Goal: Check status: Verify the current state of an ongoing process or item

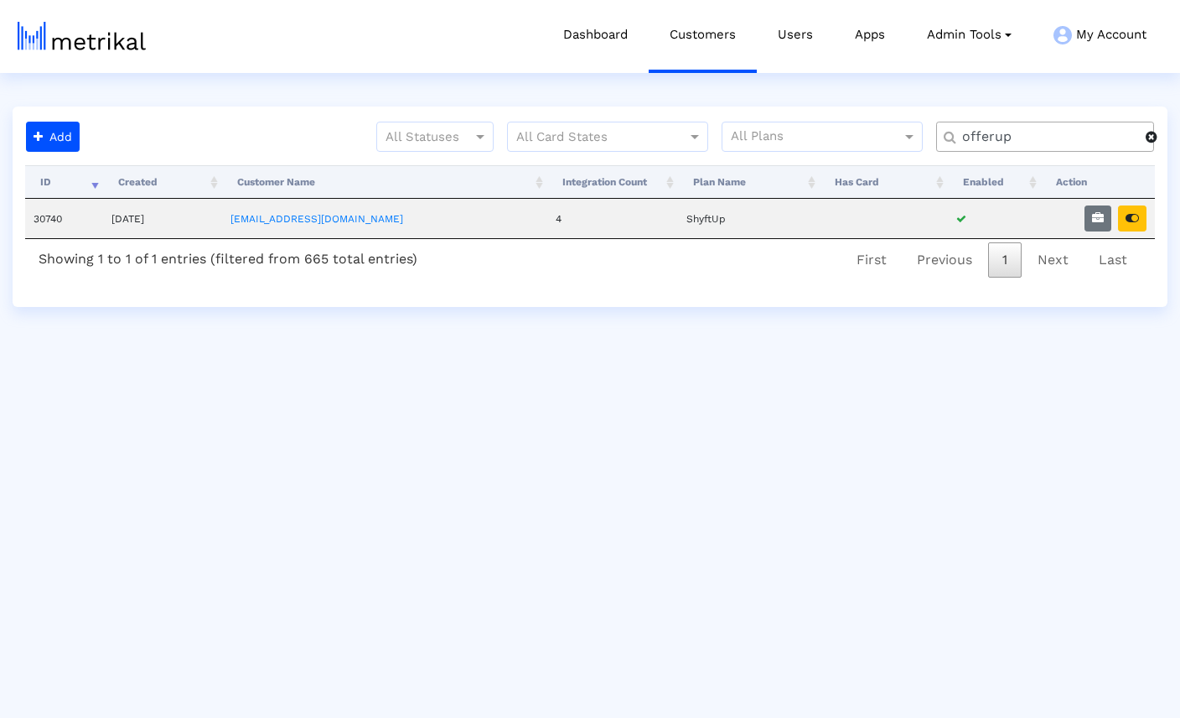
click at [1153, 137] on span at bounding box center [1152, 136] width 12 height 13
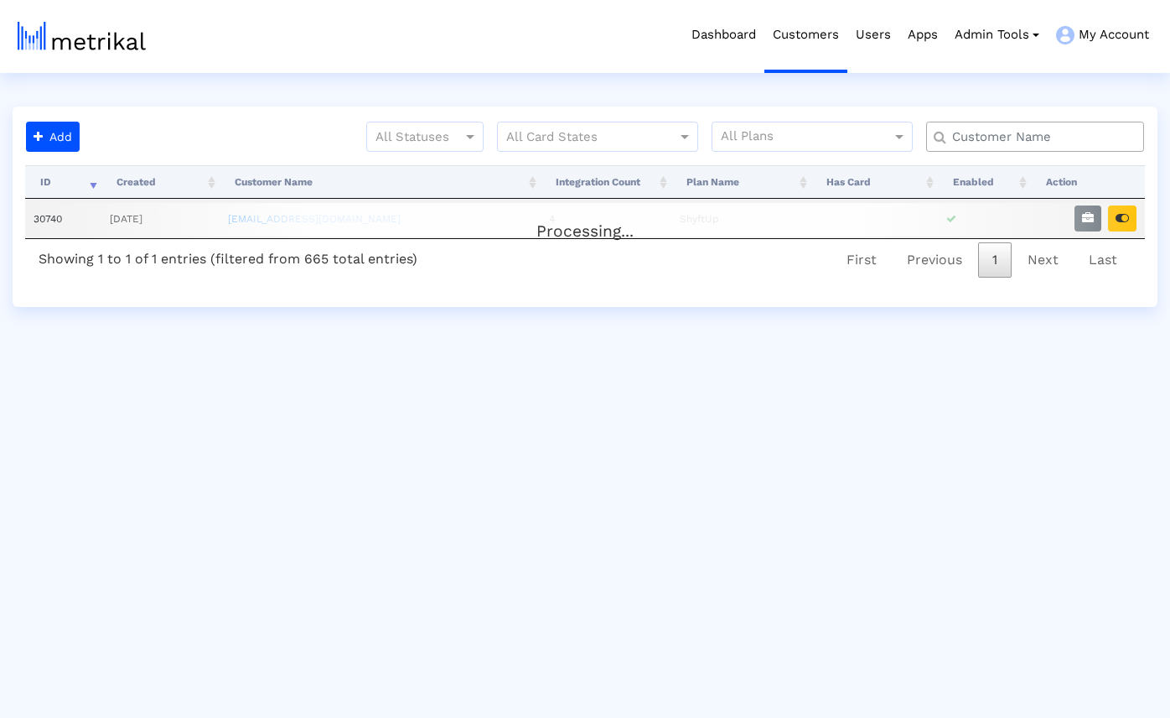
click at [1084, 138] on input "text" at bounding box center [1039, 137] width 197 height 18
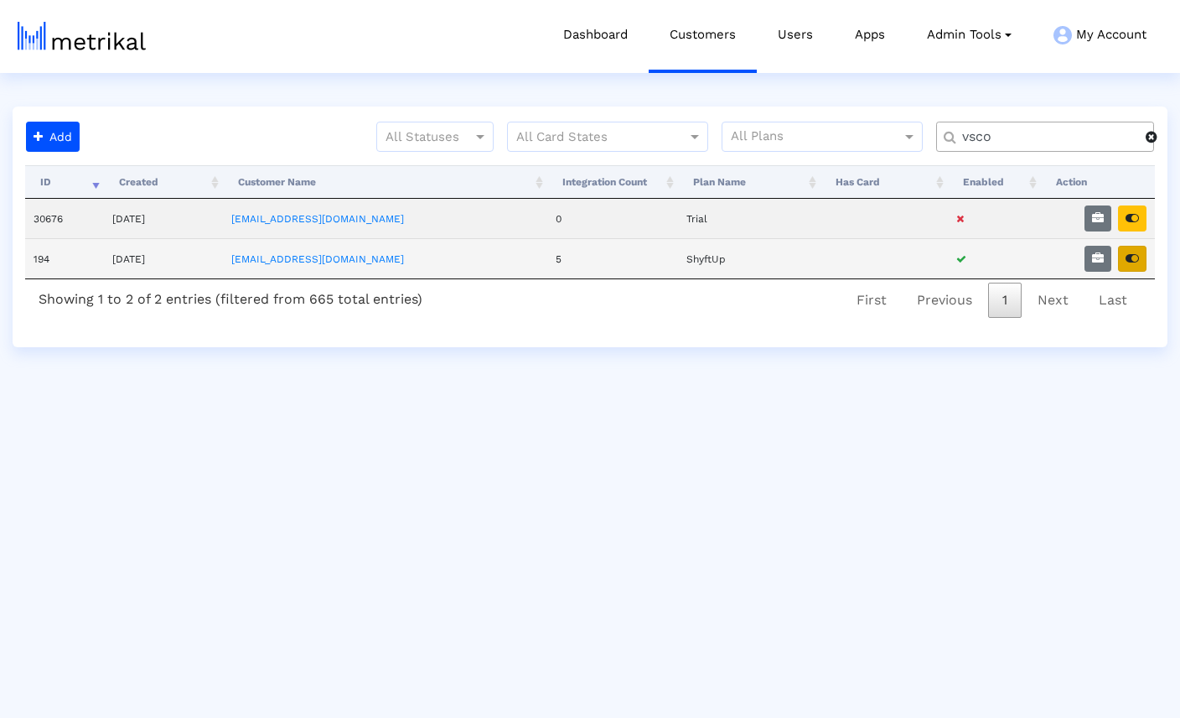
type input "vsco"
click at [1139, 257] on button "button" at bounding box center [1132, 259] width 29 height 26
click at [1099, 260] on icon "button" at bounding box center [1098, 258] width 12 height 12
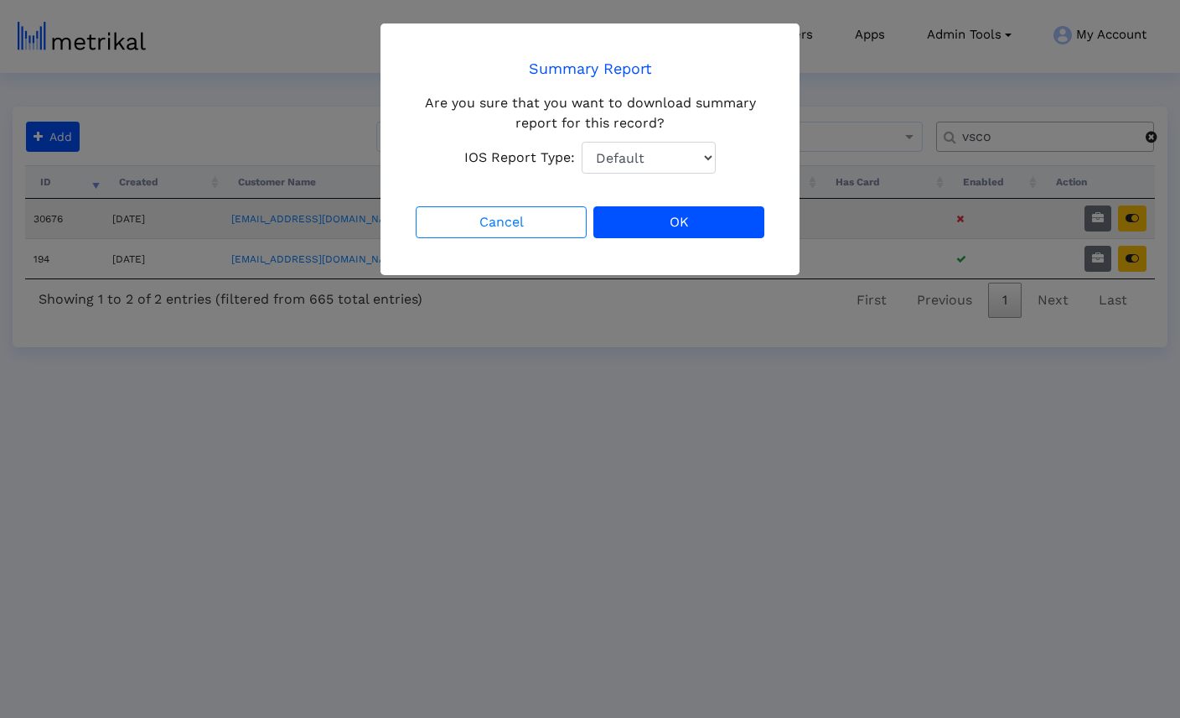
select select "1: 1"
click option "Total Downloads" at bounding box center [0, 0] width 0 height 0
click at [690, 225] on button "OK" at bounding box center [678, 222] width 171 height 32
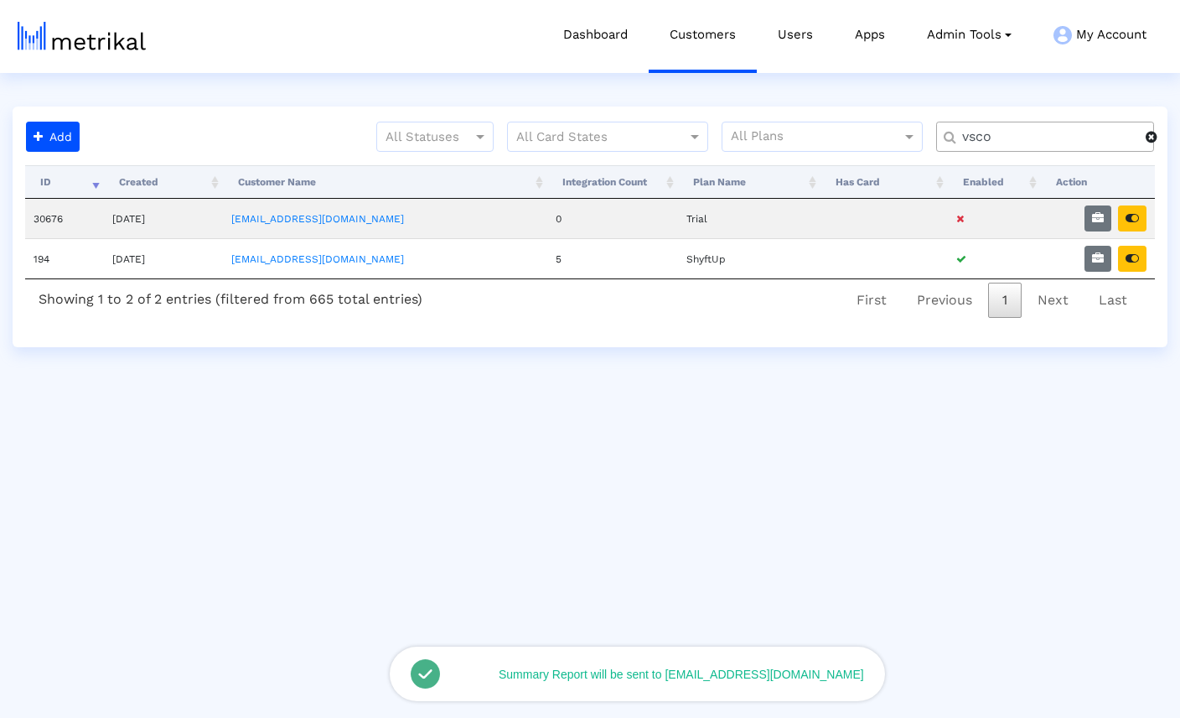
click at [1153, 138] on span at bounding box center [1152, 136] width 12 height 13
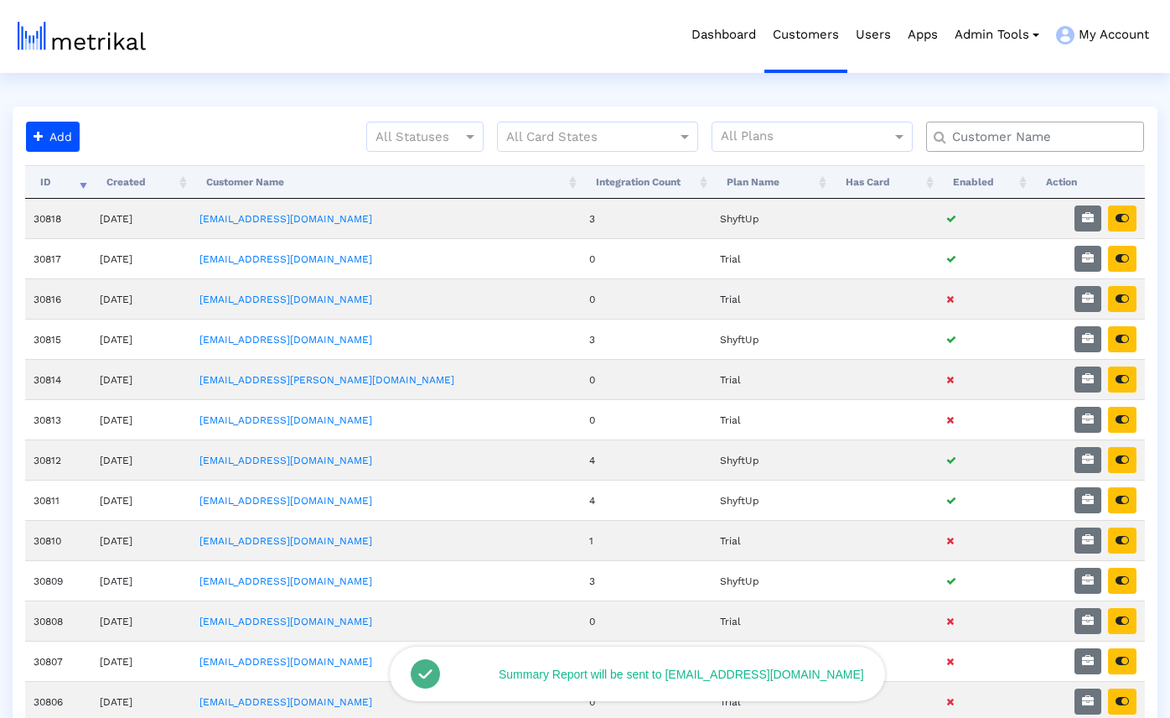
click at [1086, 140] on input "text" at bounding box center [1039, 137] width 197 height 18
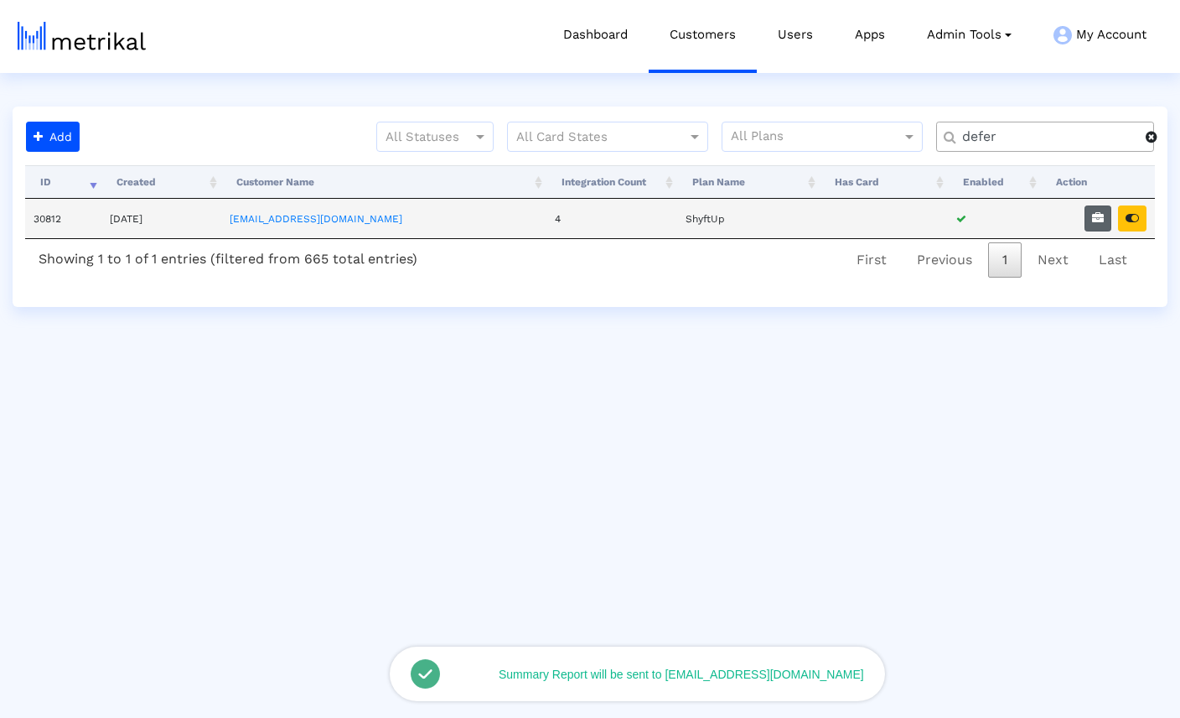
type input "defer"
click at [1092, 215] on icon "button" at bounding box center [1098, 218] width 12 height 12
select select "1: 1"
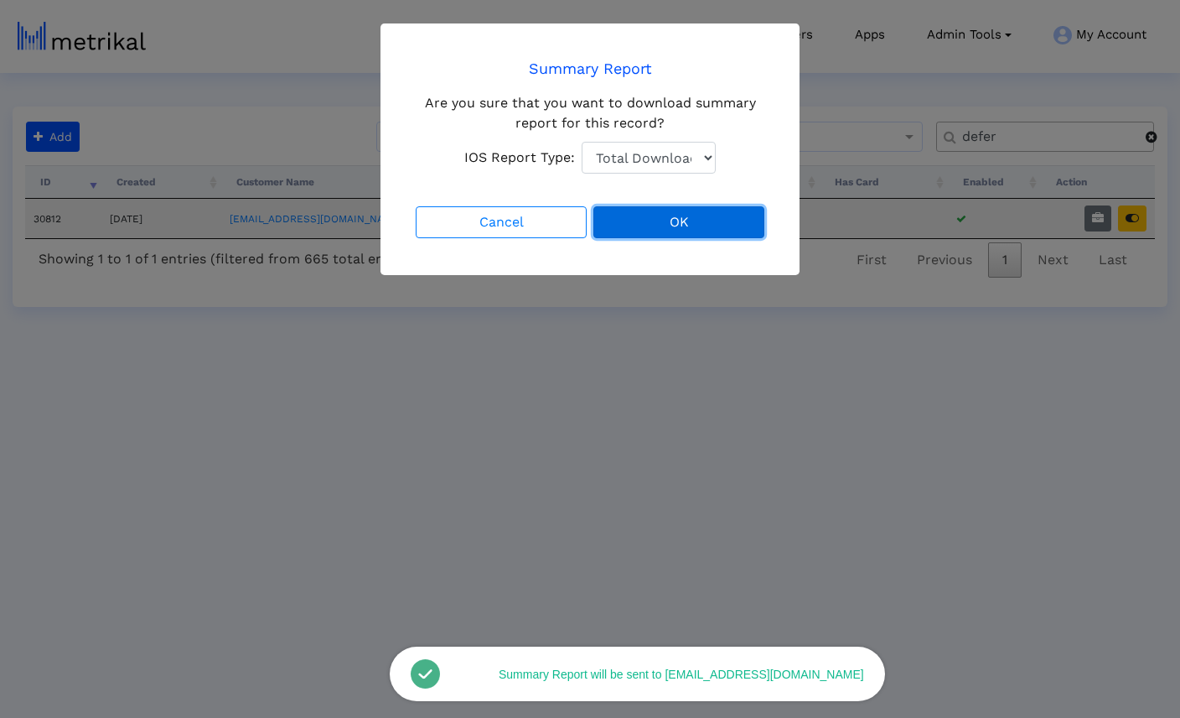
click at [660, 225] on button "OK" at bounding box center [678, 222] width 171 height 32
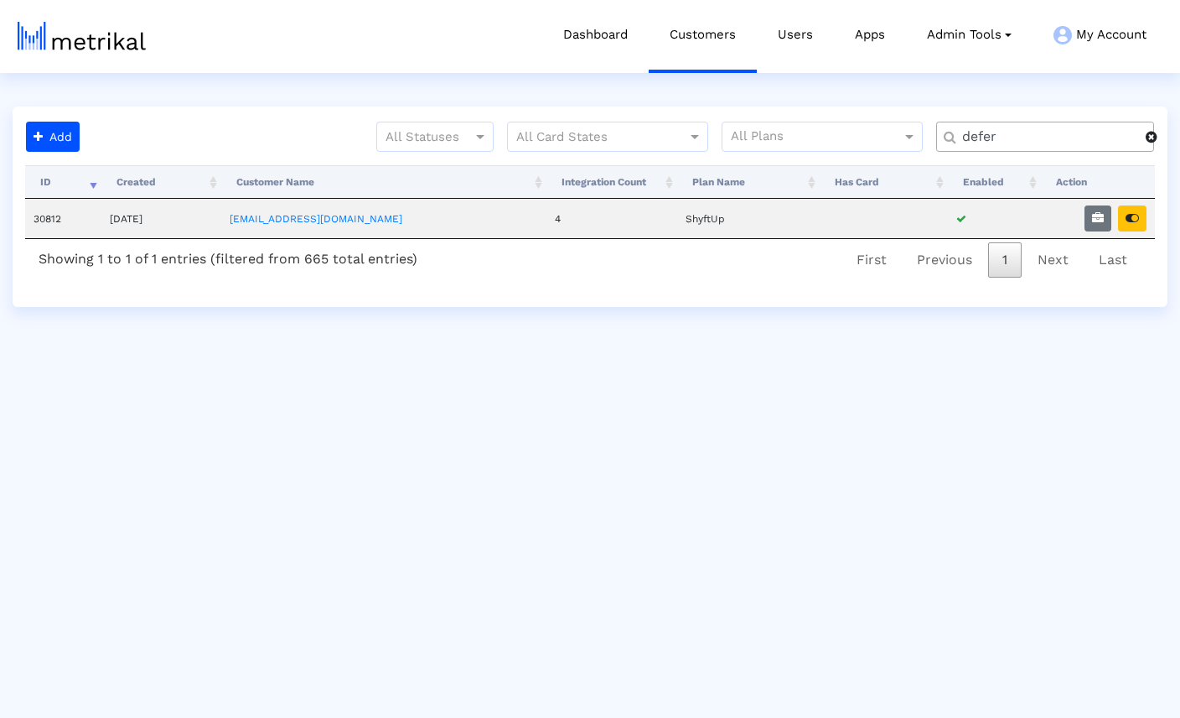
click at [1153, 137] on span at bounding box center [1152, 136] width 12 height 13
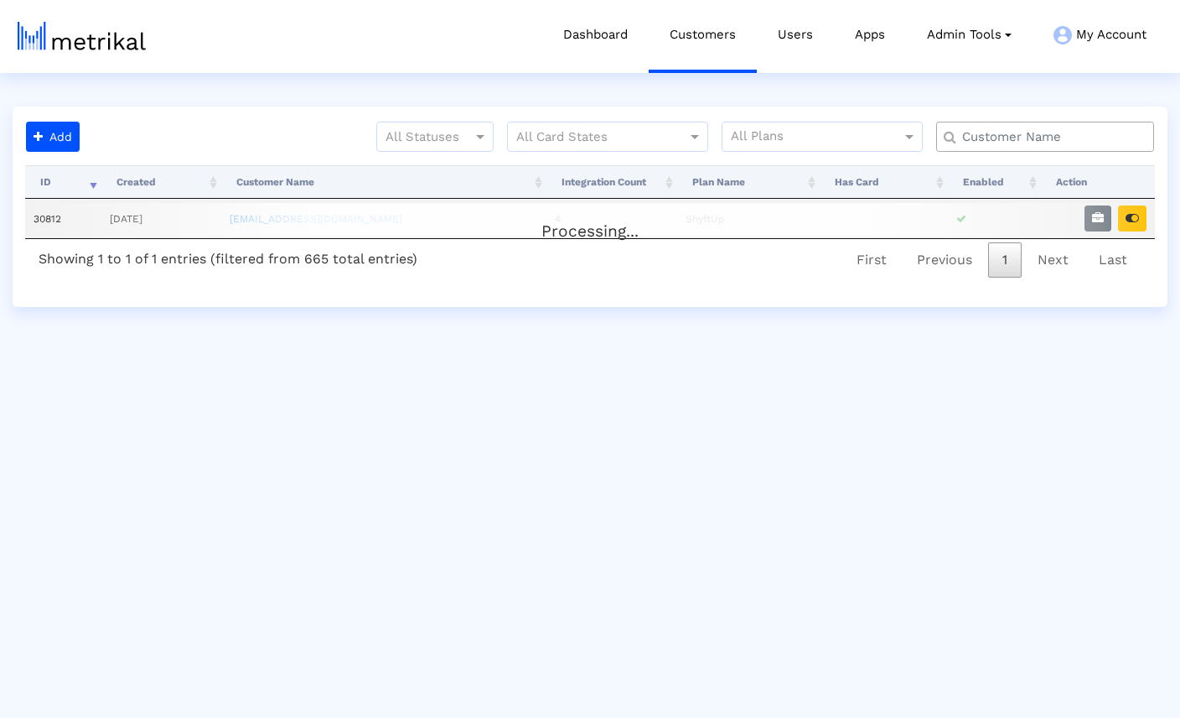
click at [1092, 142] on input "text" at bounding box center [1049, 137] width 197 height 18
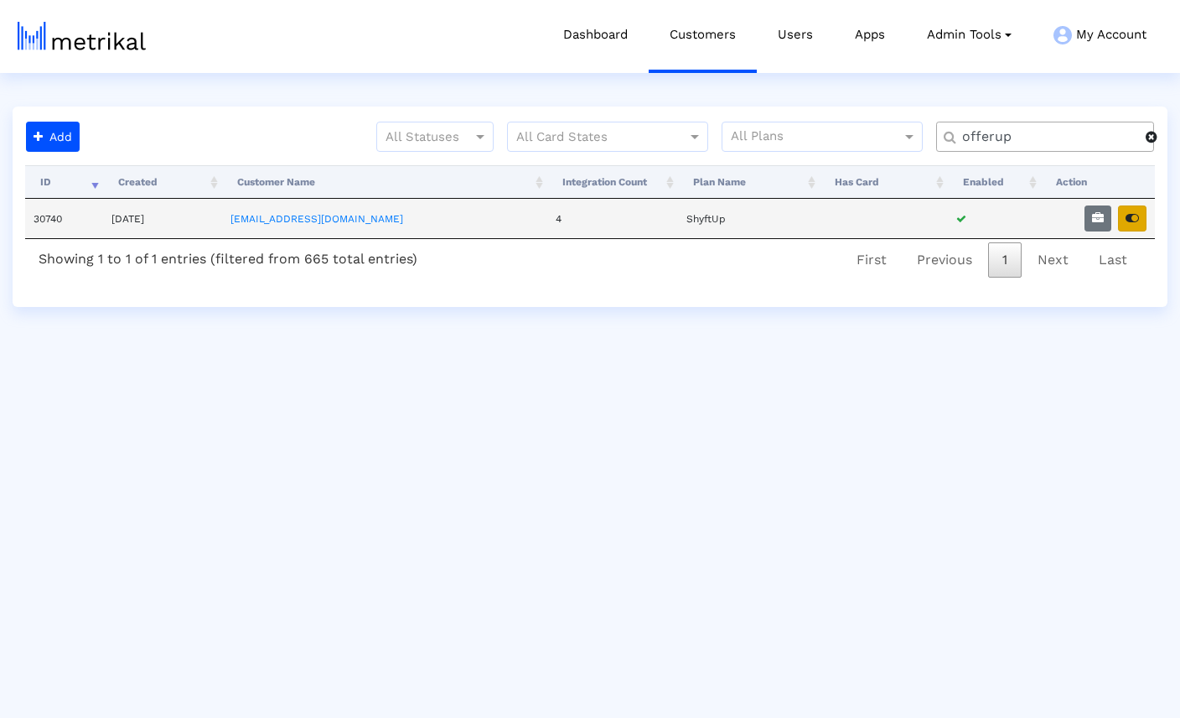
type input "offerup"
click at [1135, 216] on icon "button" at bounding box center [1132, 218] width 13 height 12
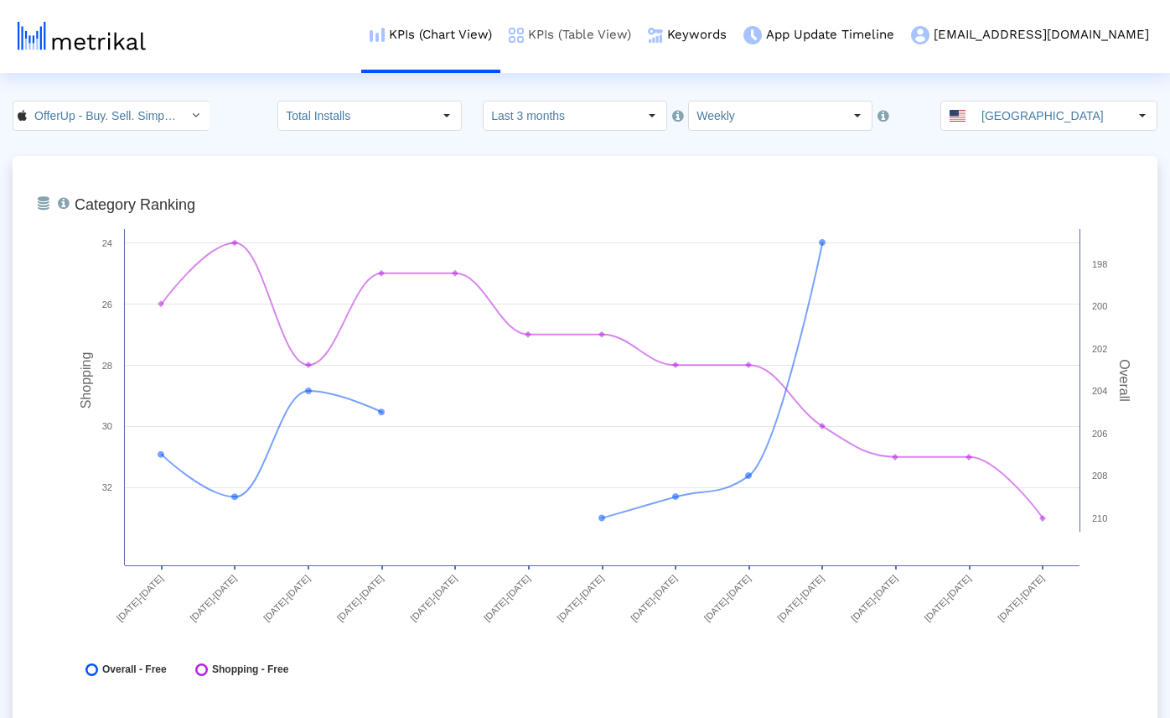
click at [566, 35] on link "KPIs (Table View)" at bounding box center [569, 35] width 139 height 70
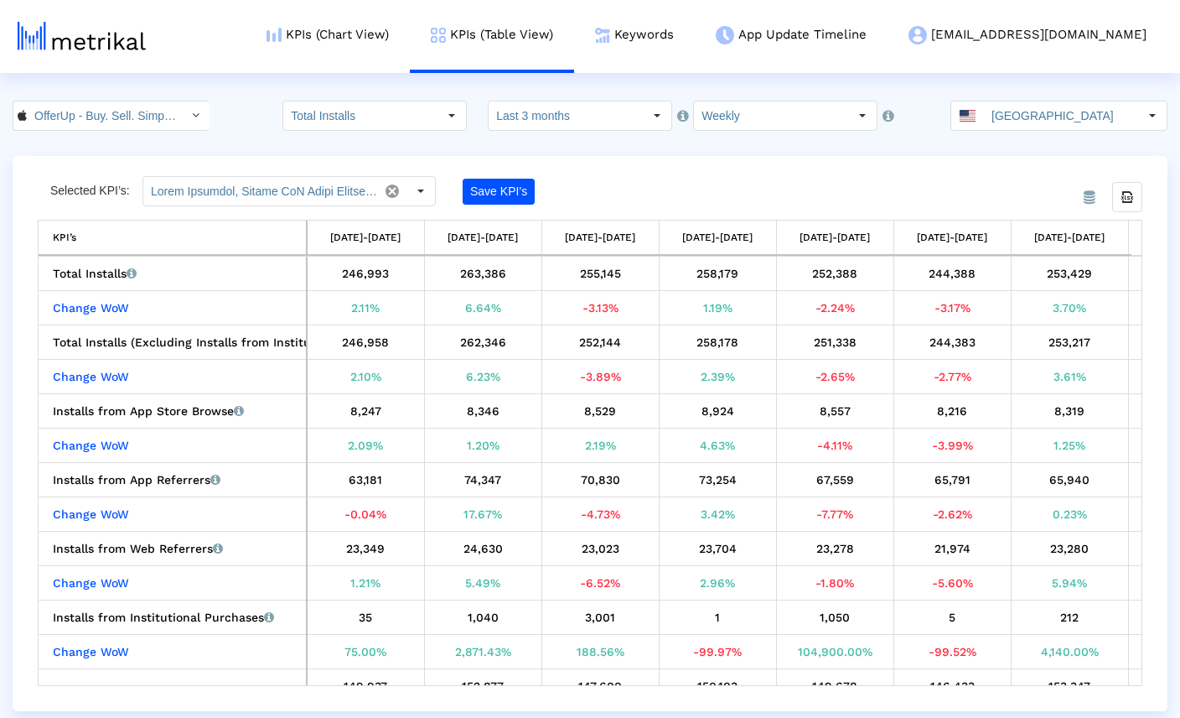
click at [551, 148] on crea-index "OfferUp - Buy. Sell. Simple. < 468996152 > Total Installs Select how far back f…" at bounding box center [590, 406] width 1180 height 610
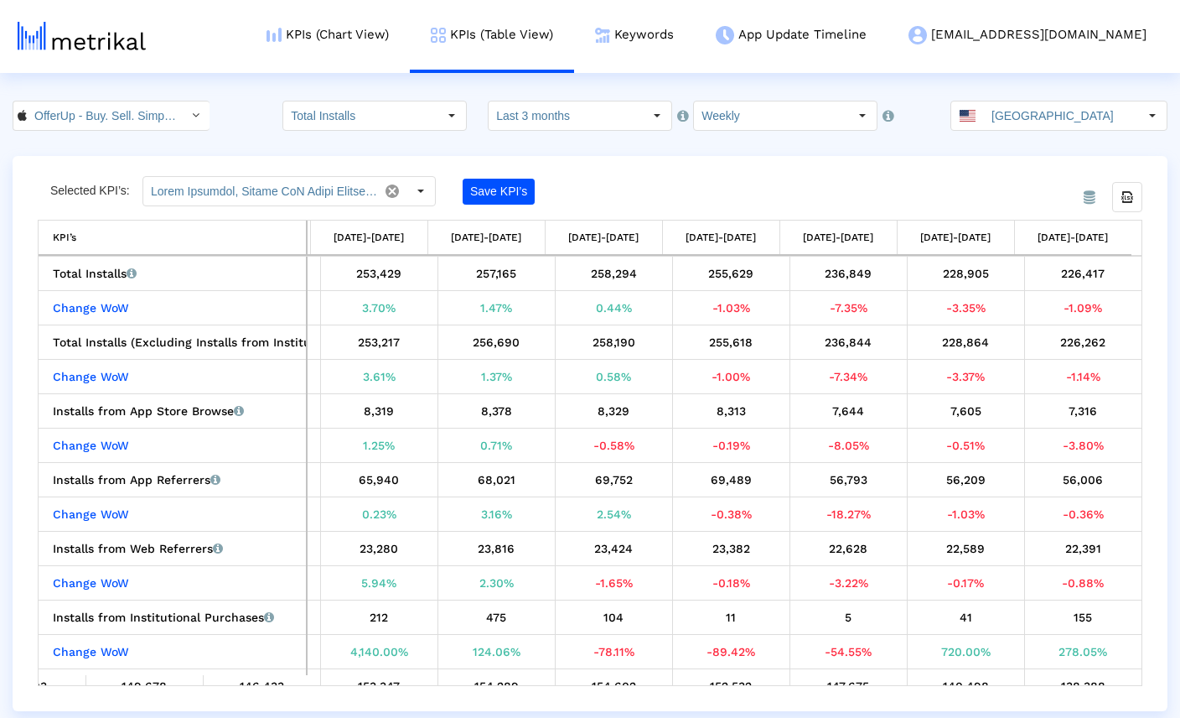
click at [590, 152] on crea-index "OfferUp - Buy. Sell. Simple. < 468996152 > Total Installs Select how far back f…" at bounding box center [590, 406] width 1180 height 610
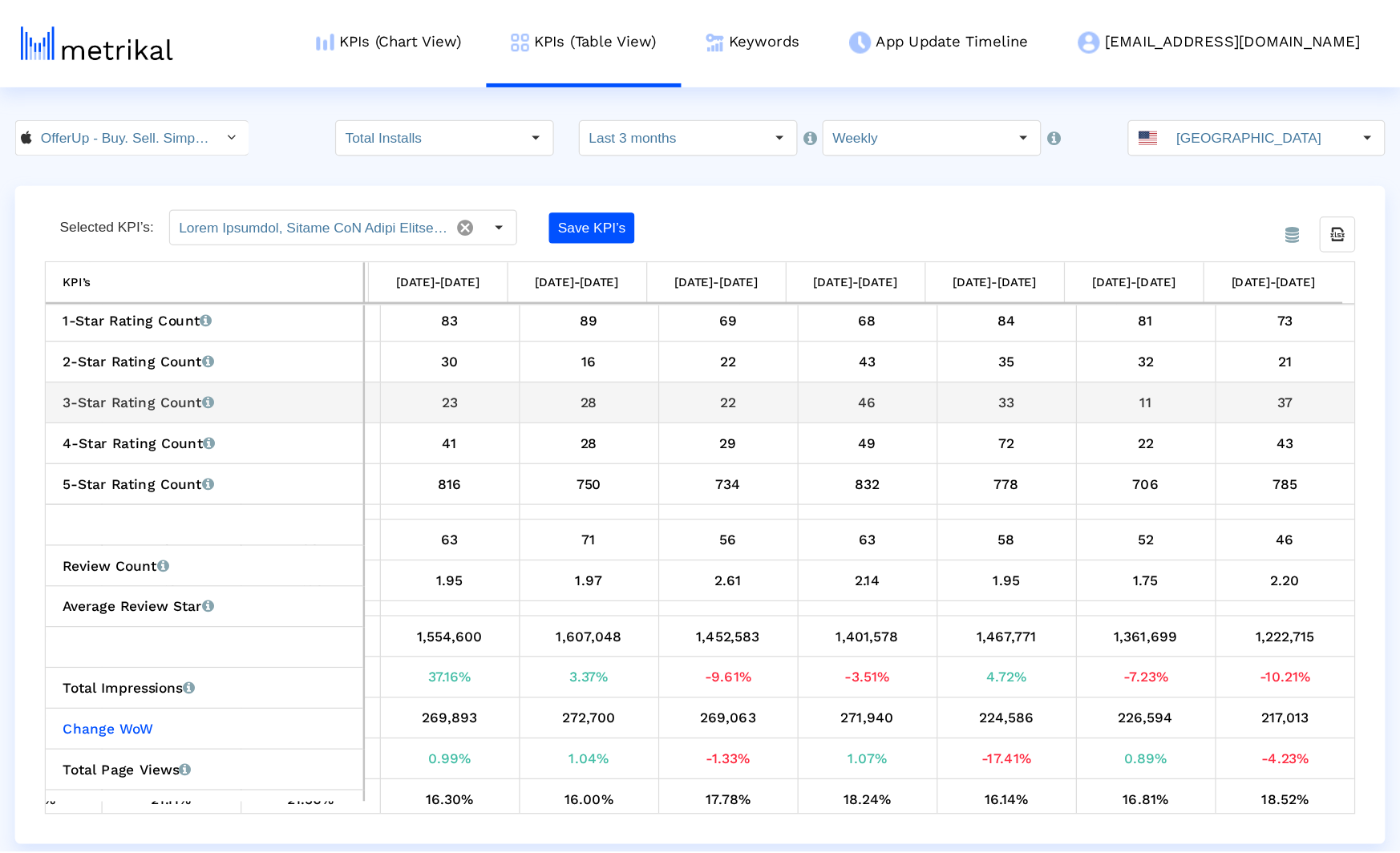
scroll to position [1138, 670]
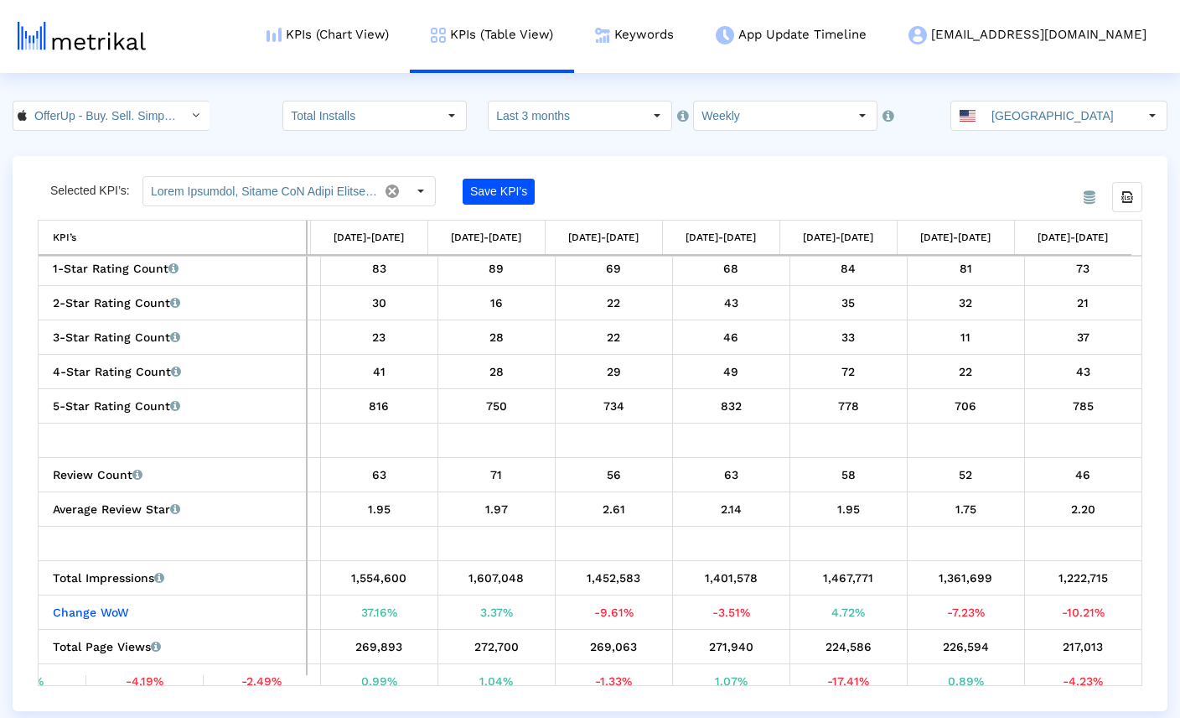
click at [262, 122] on div "OfferUp - Buy. Sell. Simple. < 468996152 > Total Installs Select how far back f…" at bounding box center [590, 116] width 1180 height 30
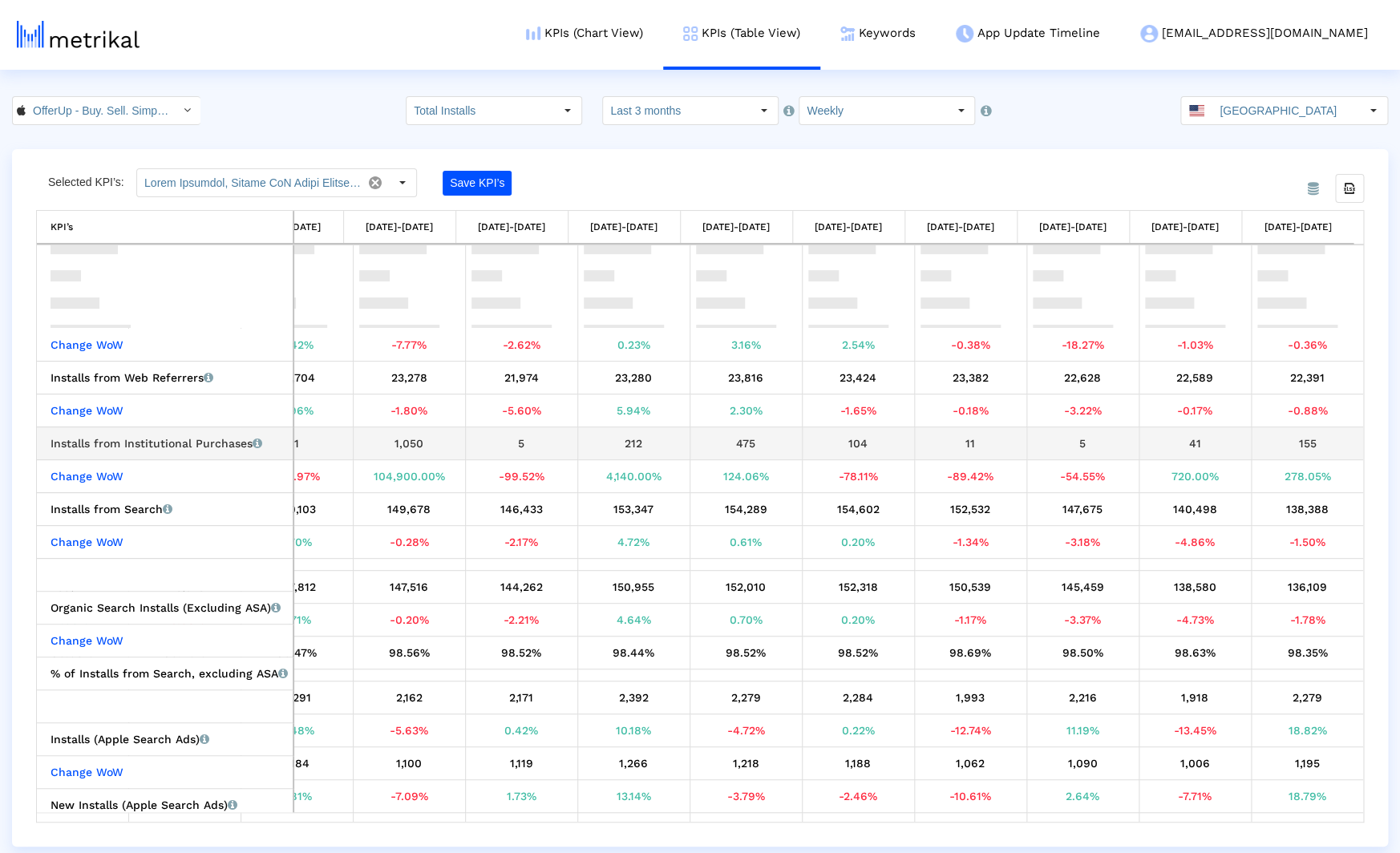
scroll to position [317, 399]
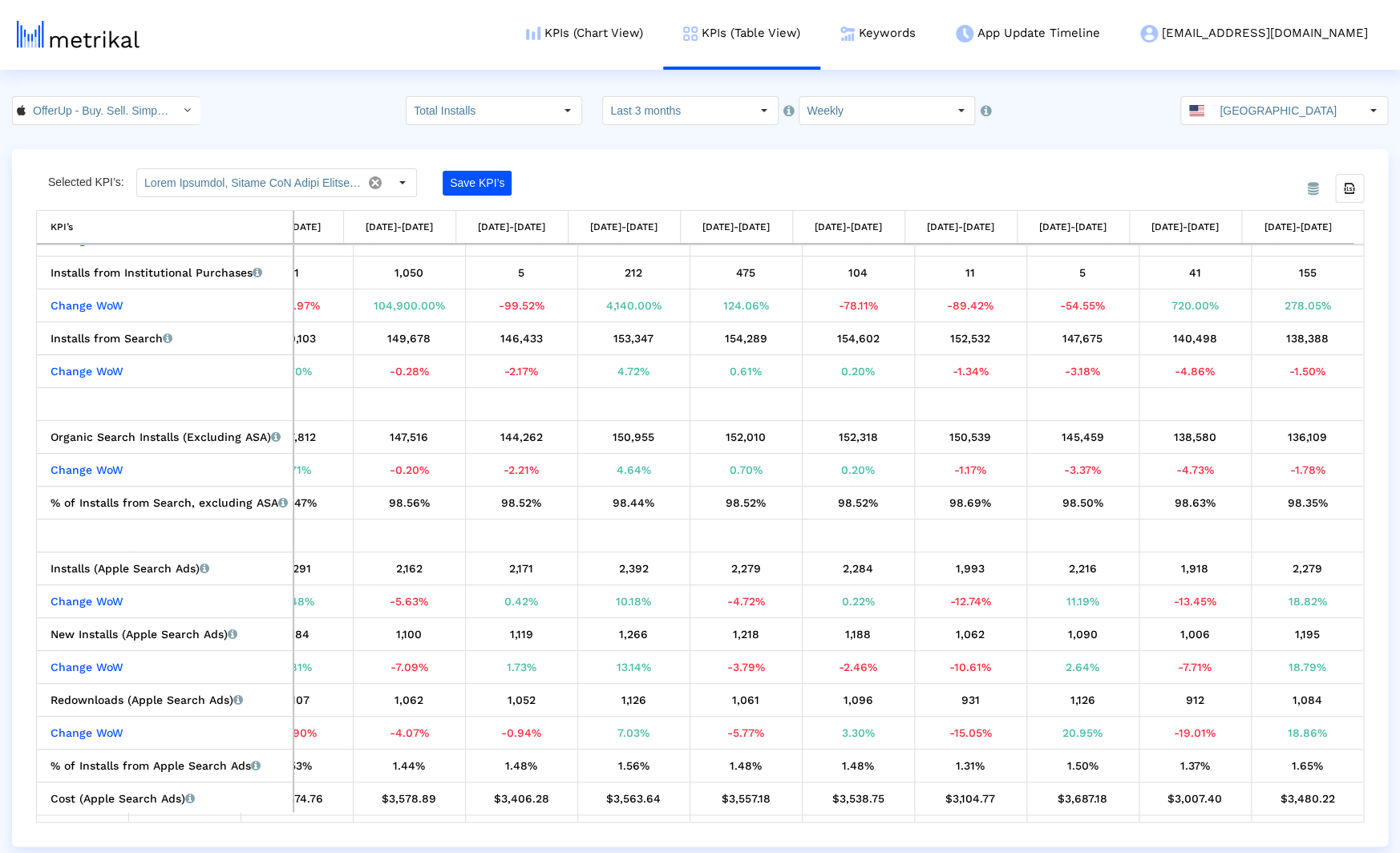
click at [288, 102] on div "OfferUp - Buy. Sell. Simple. < 468996152 > Total Installs Select how far back f…" at bounding box center [700, 111] width 1400 height 29
